Goal: Transaction & Acquisition: Download file/media

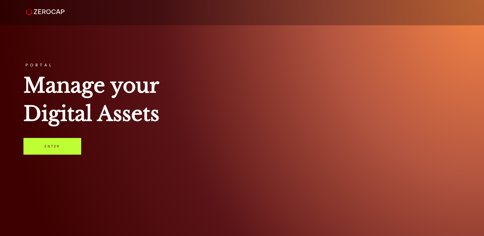
click at [44, 147] on link "Enter" at bounding box center [52, 146] width 58 height 17
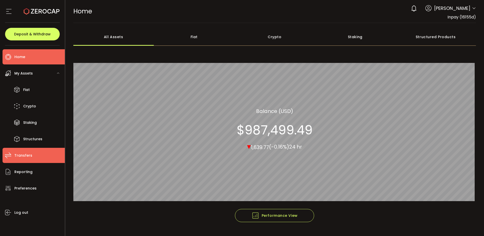
click at [21, 156] on span "Transfers" at bounding box center [23, 155] width 18 height 7
click at [62, 159] on li "Transfers" at bounding box center [34, 155] width 62 height 15
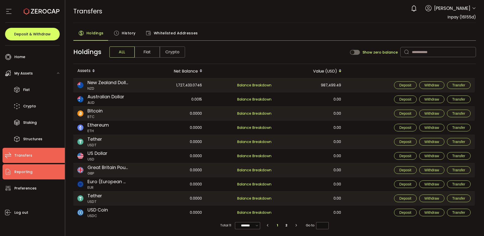
click at [39, 167] on li "Reporting" at bounding box center [34, 171] width 62 height 15
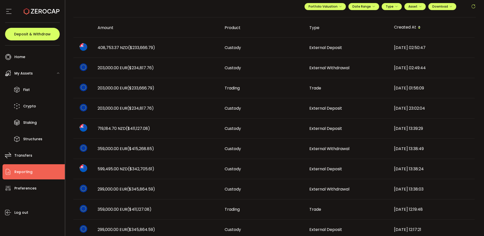
scroll to position [38, 0]
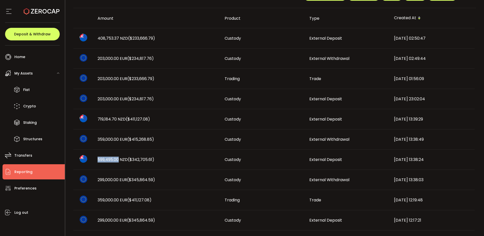
drag, startPoint x: 96, startPoint y: 159, endPoint x: 119, endPoint y: 160, distance: 23.2
click at [119, 160] on div "599,495.00 NZD ($342,705.61)" at bounding box center [157, 159] width 127 height 6
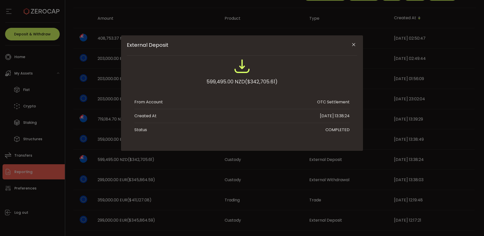
click at [148, 161] on div "External Deposit 599,495.00 NZD ($342,705.61) From Account OTC Settlement Creat…" at bounding box center [242, 118] width 484 height 236
click at [161, 166] on div "External Deposit 599,495.00 NZD ($342,705.61) From Account OTC Settlement Creat…" at bounding box center [242, 118] width 484 height 236
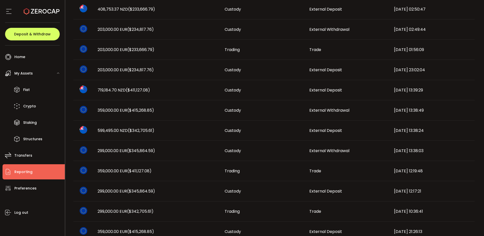
scroll to position [77, 0]
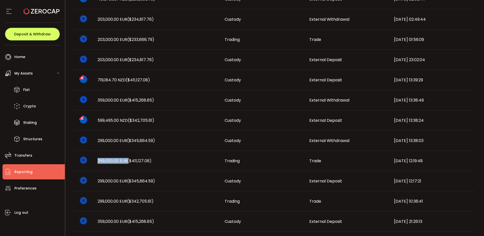
drag, startPoint x: 98, startPoint y: 160, endPoint x: 129, endPoint y: 160, distance: 30.5
click at [129, 160] on span "359,000.00 EUR ($411,127.08)" at bounding box center [125, 161] width 54 height 6
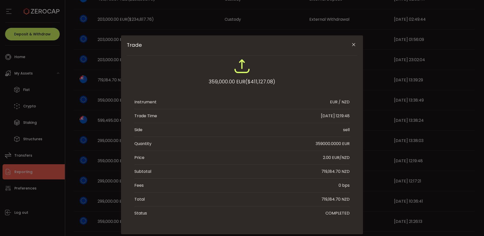
drag, startPoint x: 103, startPoint y: 181, endPoint x: 106, endPoint y: 178, distance: 4.2
click at [103, 180] on div "Trade 359,000.00 EUR ($411,127.08) Instrument EUR / NZD Trade Time [DATE] 12:19…" at bounding box center [242, 118] width 484 height 236
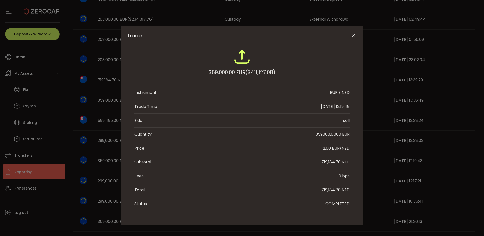
scroll to position [11, 0]
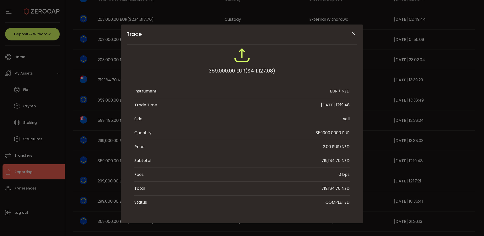
click at [110, 177] on div "Trade 359,000.00 EUR ($411,127.08) Instrument EUR / NZD Trade Time [DATE] 12:19…" at bounding box center [242, 118] width 484 height 236
drag, startPoint x: 111, startPoint y: 175, endPoint x: 119, endPoint y: 168, distance: 11.1
click at [112, 174] on div "Trade 359,000.00 EUR ($411,127.08) Instrument EUR / NZD Trade Time [DATE] 12:19…" at bounding box center [242, 118] width 484 height 236
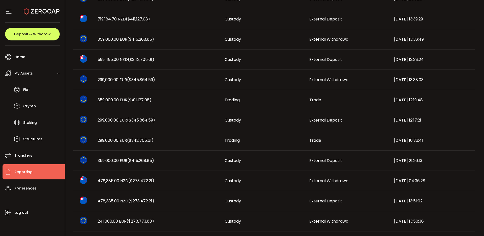
scroll to position [137, 0]
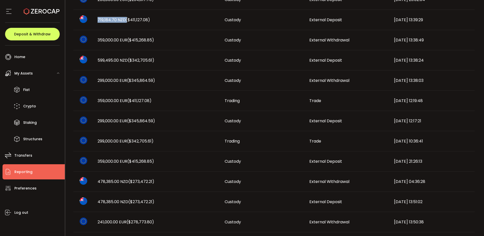
drag, startPoint x: 96, startPoint y: 21, endPoint x: 127, endPoint y: 20, distance: 31.0
click at [127, 20] on div "719,184.70 NZD ($411,127.08)" at bounding box center [157, 20] width 127 height 6
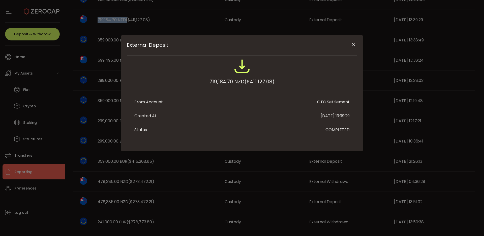
scroll to position [0, 0]
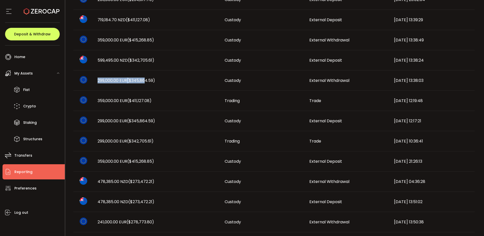
drag, startPoint x: 98, startPoint y: 80, endPoint x: 143, endPoint y: 79, distance: 44.4
click at [143, 79] on span "299,000.00 EUR ($345,864.59)" at bounding box center [127, 80] width 58 height 6
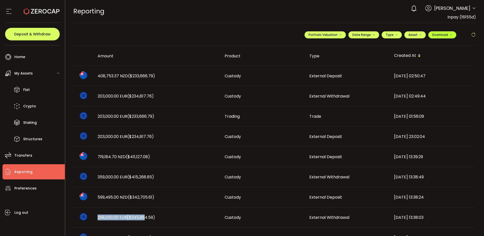
click at [443, 37] on button "Download" at bounding box center [443, 34] width 28 height 7
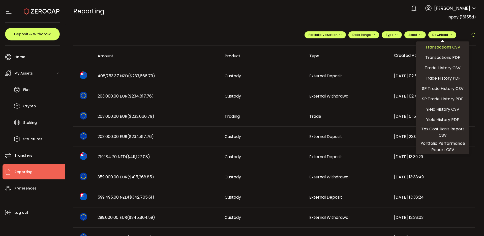
click at [448, 46] on span "Transactions CSV" at bounding box center [443, 47] width 35 height 6
